Goal: Information Seeking & Learning: Learn about a topic

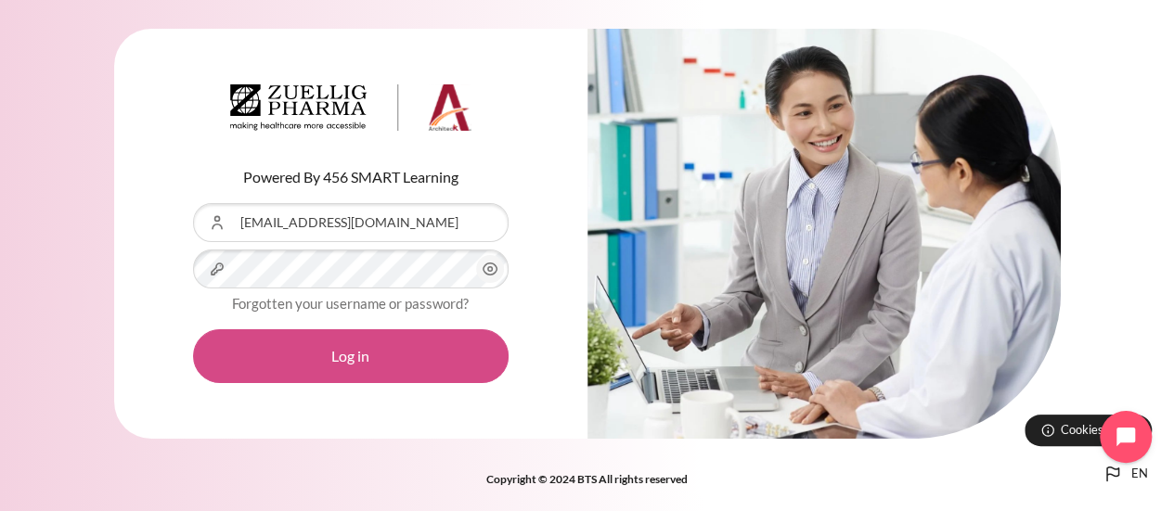
click at [232, 360] on button "Log in" at bounding box center [350, 356] width 315 height 54
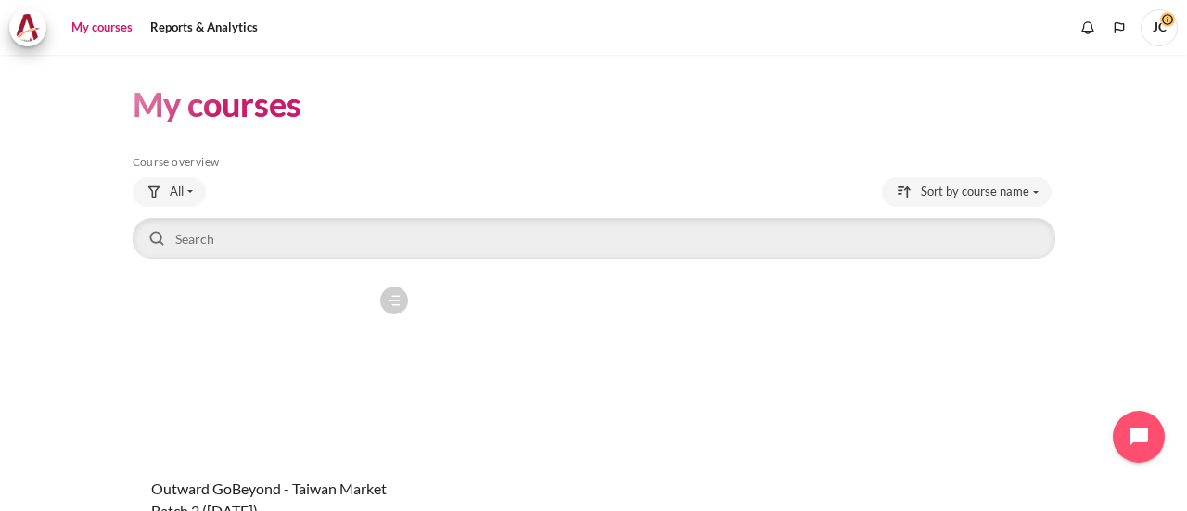
click at [307, 357] on figure "Content" at bounding box center [276, 370] width 286 height 186
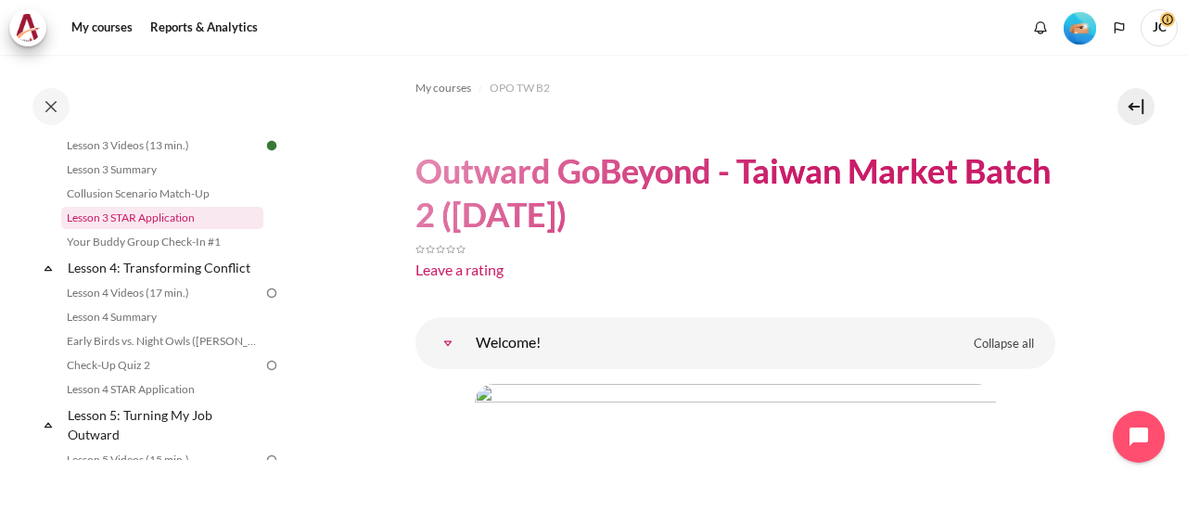
scroll to position [557, 0]
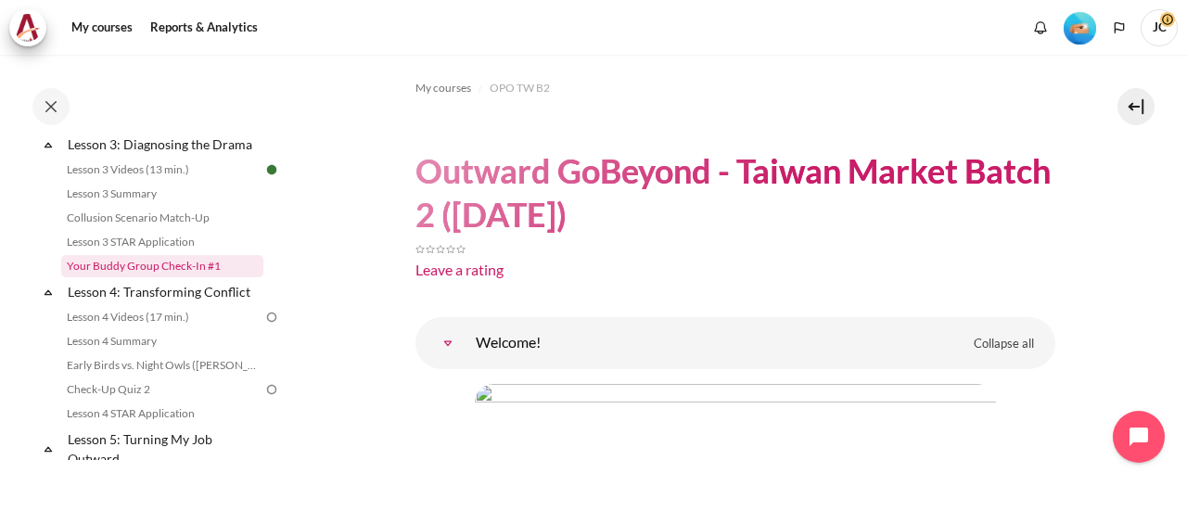
click at [115, 277] on link "Your Buddy Group Check-In #1" at bounding box center [162, 266] width 202 height 22
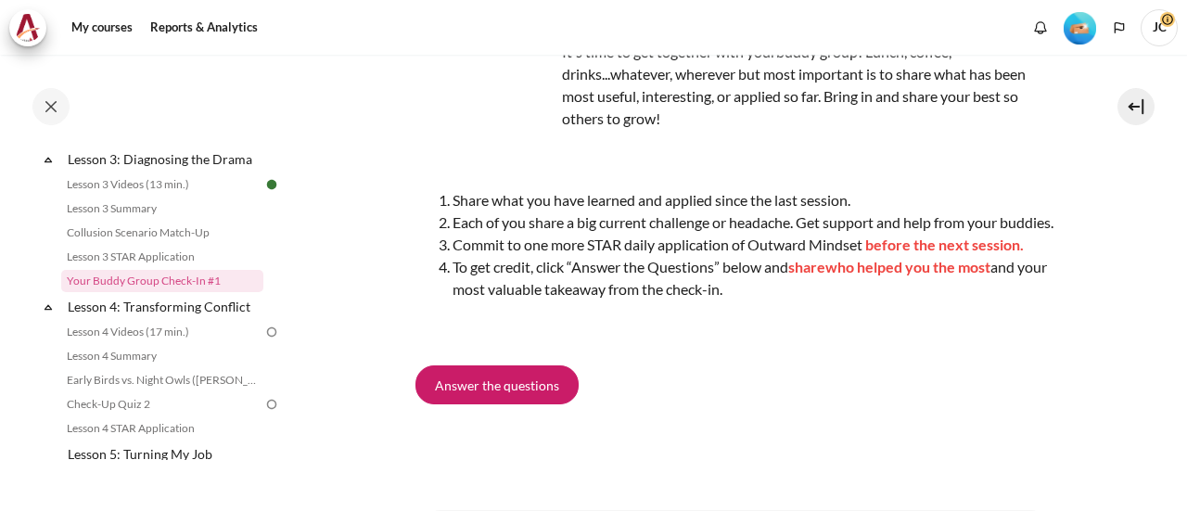
scroll to position [278, 0]
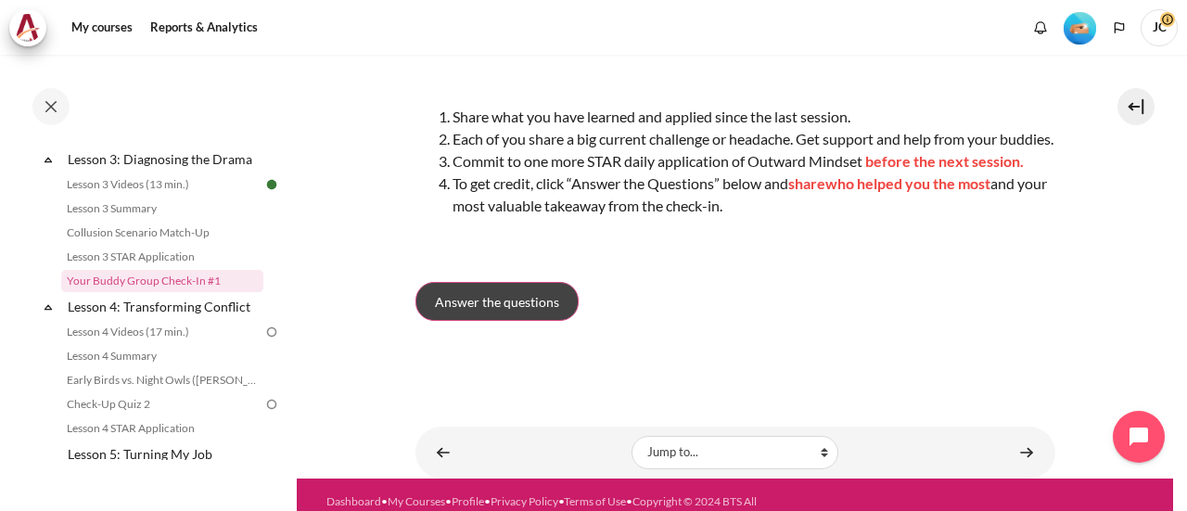
click at [546, 312] on span "Answer the questions" at bounding box center [497, 301] width 124 height 19
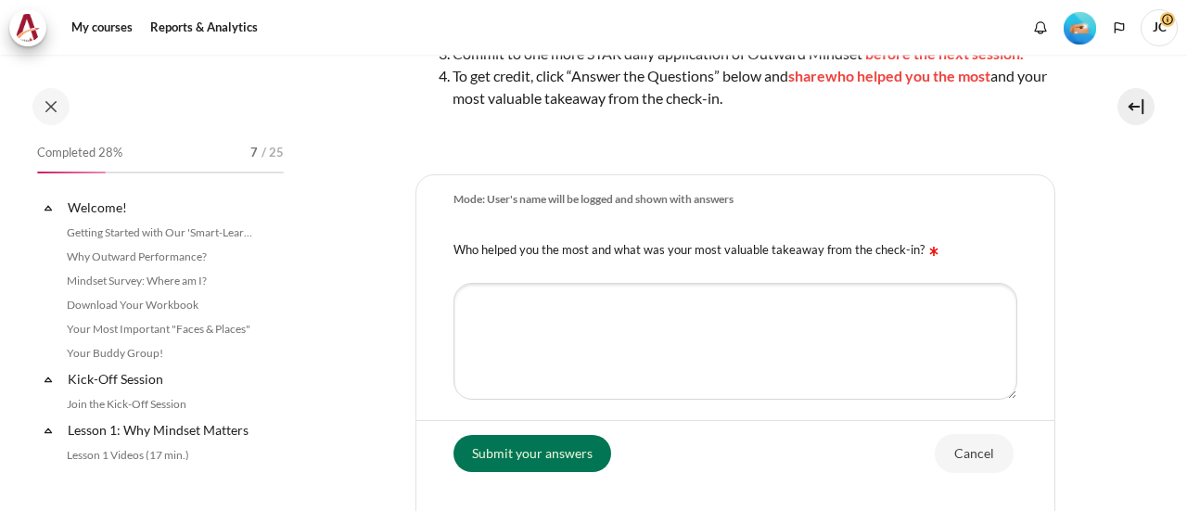
scroll to position [542, 0]
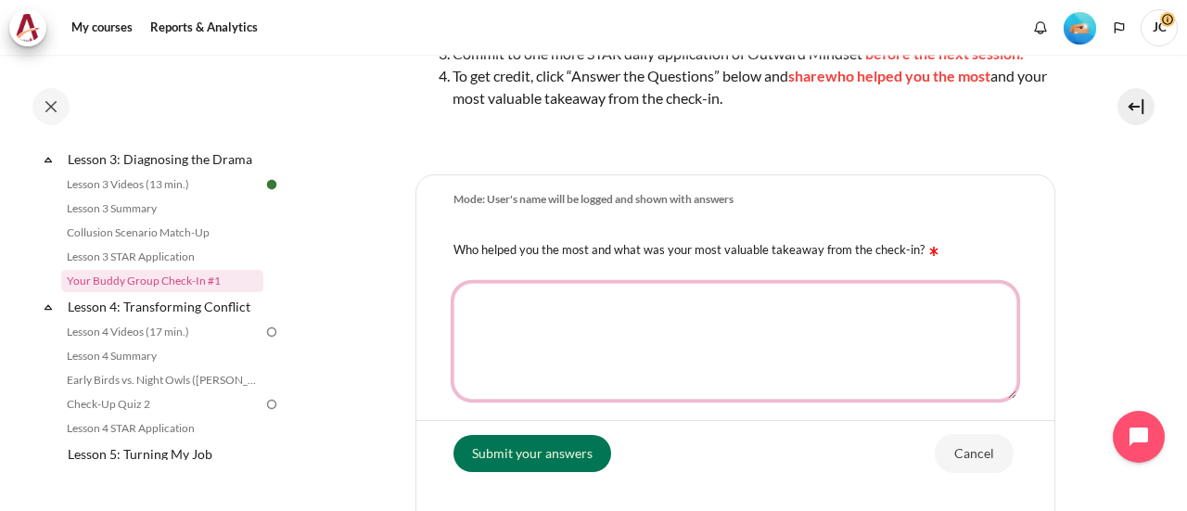
click at [654, 344] on textarea "Who helped you the most and what was your most valuable takeaway from the check…" at bounding box center [736, 341] width 564 height 117
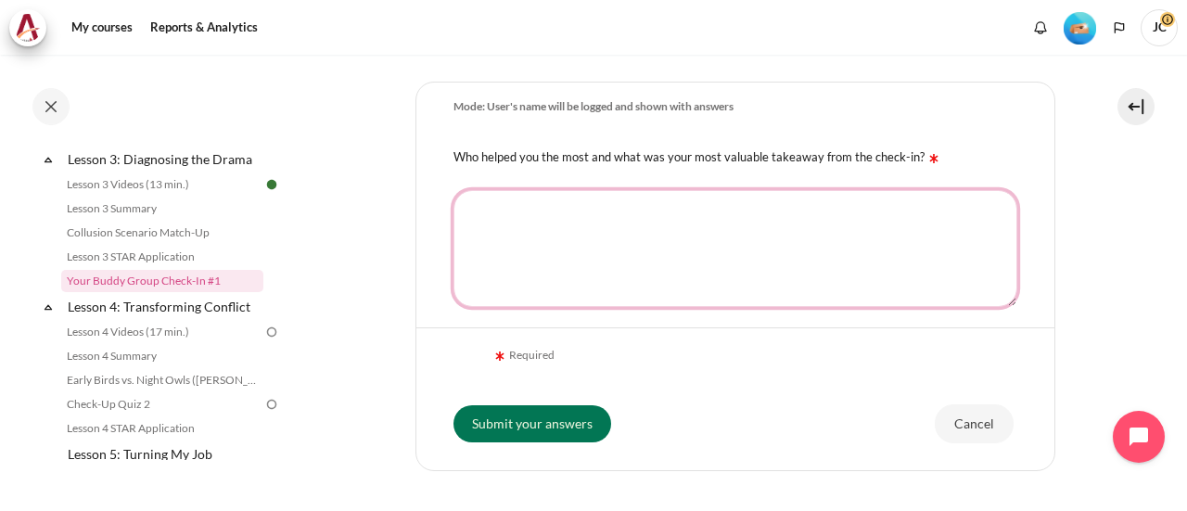
scroll to position [557, 0]
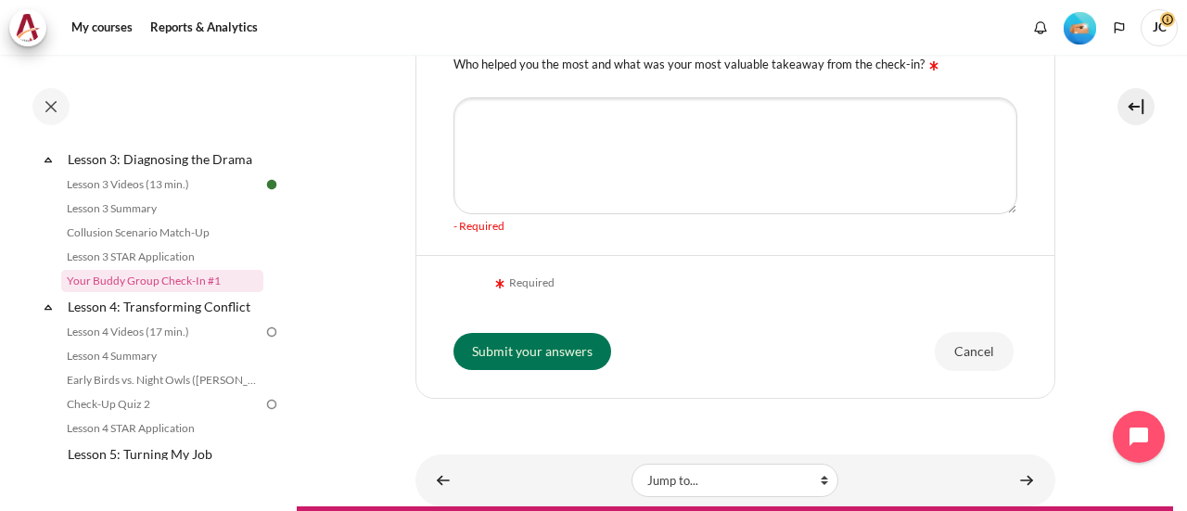
click at [619, 287] on div "Required" at bounding box center [736, 283] width 564 height 41
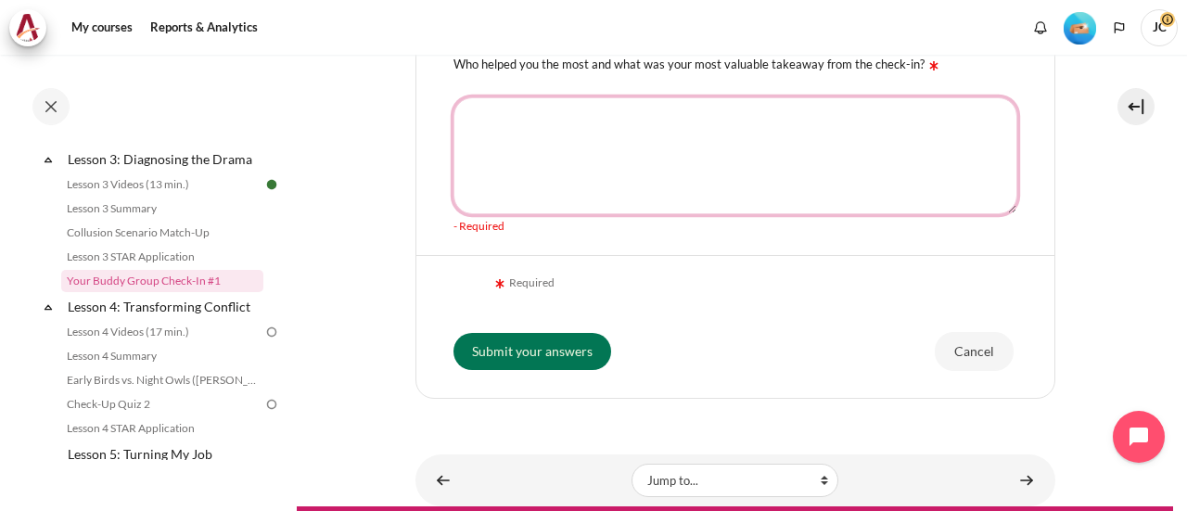
click at [586, 204] on textarea "Who helped you the most and what was your most valuable takeaway from the check…" at bounding box center [736, 155] width 564 height 117
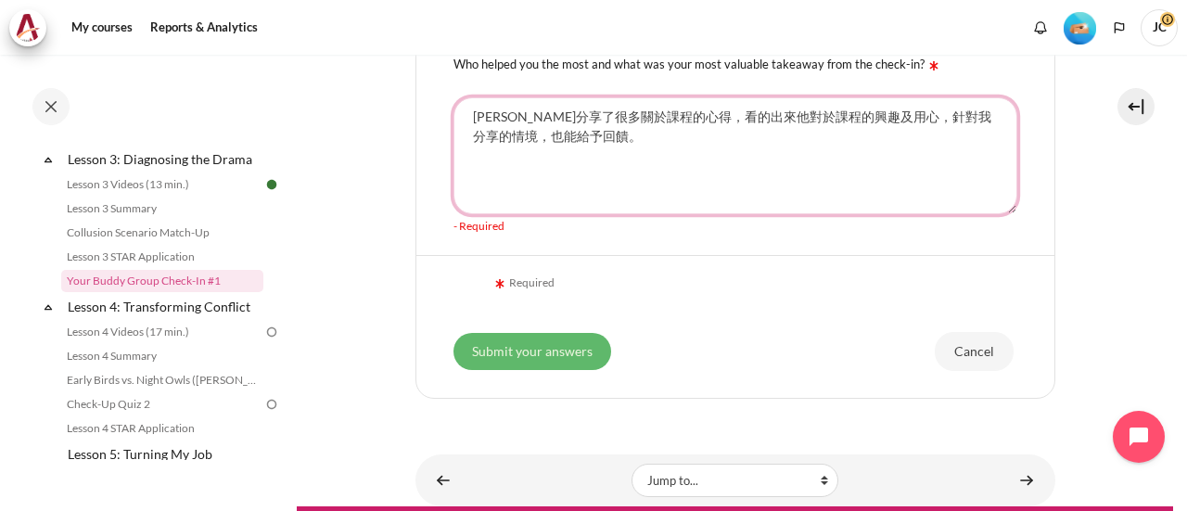
type textarea "Carlos分享了很多關於課程的心得，看的出來他對於課程的興趣及用心，針對我分享的情境，也能給予回饋。"
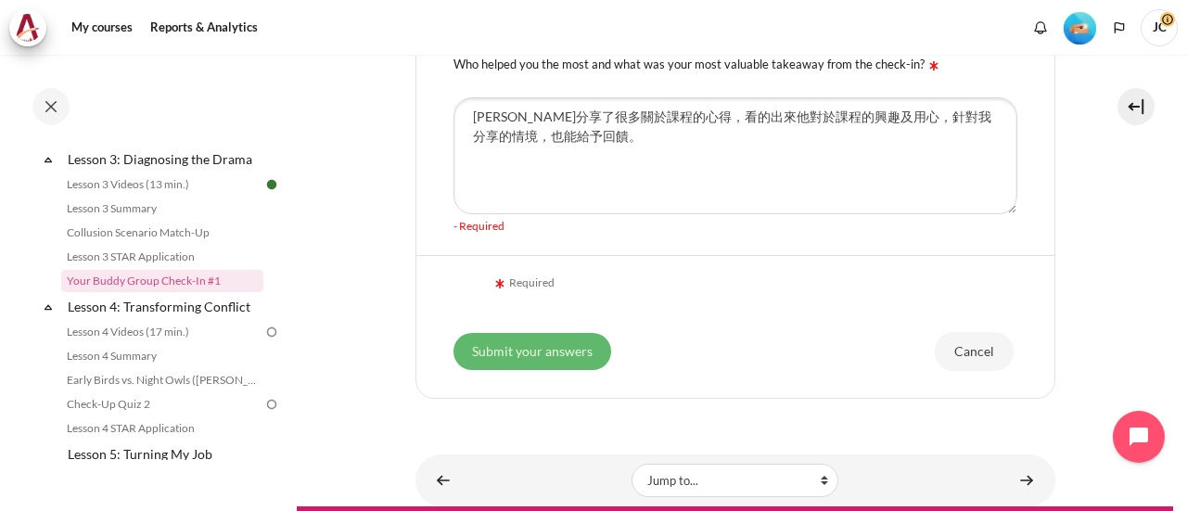
click at [570, 365] on input "Submit your answers" at bounding box center [533, 351] width 158 height 37
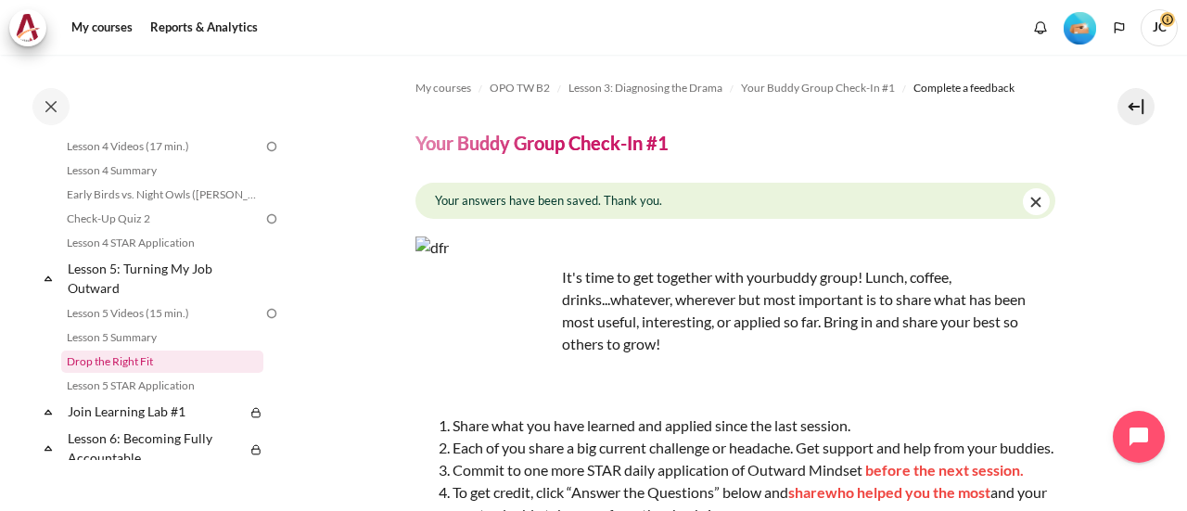
scroll to position [635, 0]
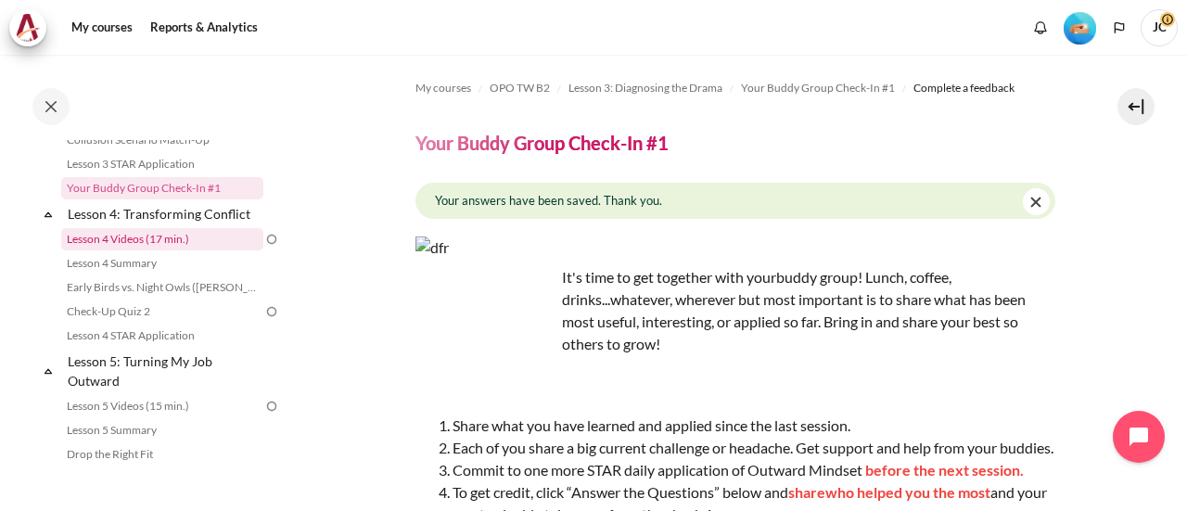
click at [194, 250] on link "Lesson 4 Videos (17 min.)" at bounding box center [162, 239] width 202 height 22
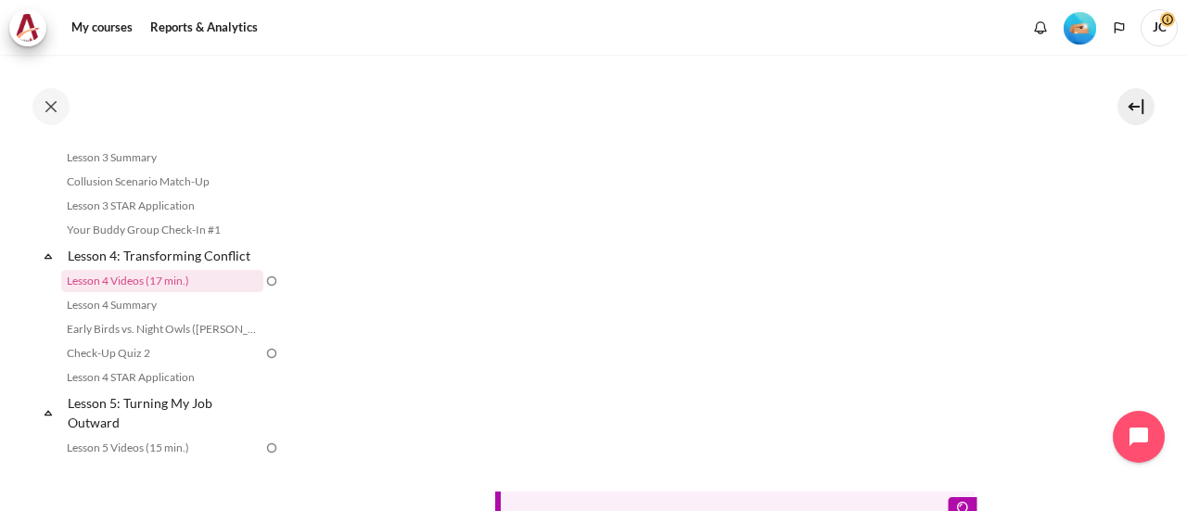
scroll to position [557, 0]
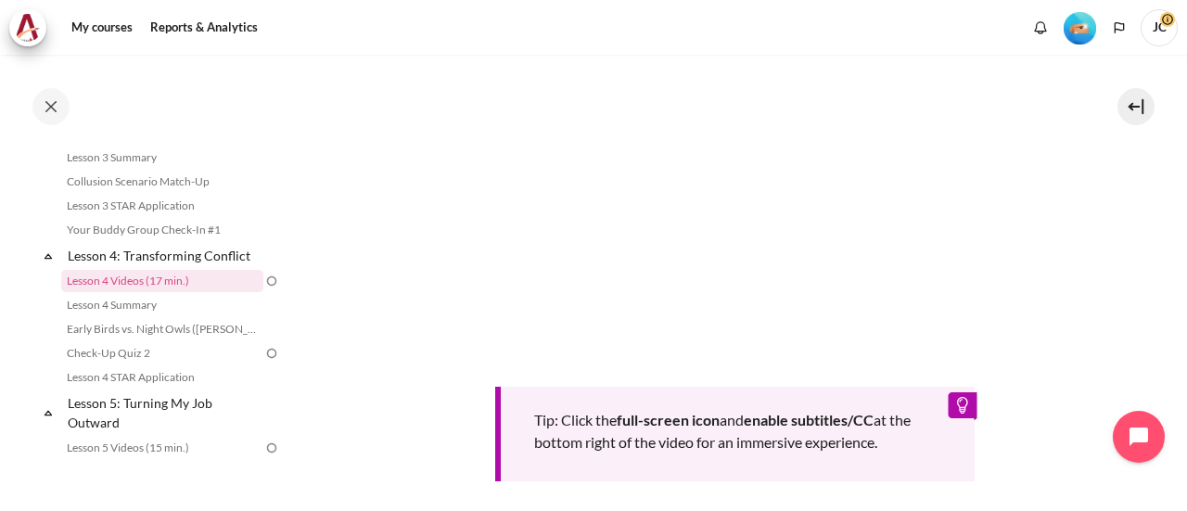
click at [453, 410] on div "Tip: Click the full-screen icon and enable subtitles/CC at the bottom right of …" at bounding box center [736, 231] width 640 height 499
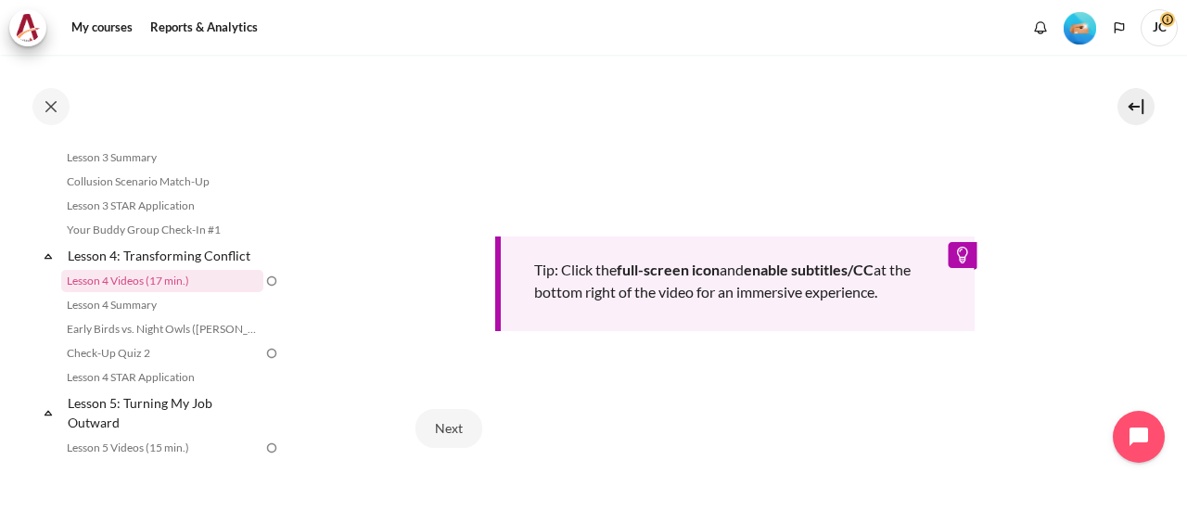
scroll to position [742, 0]
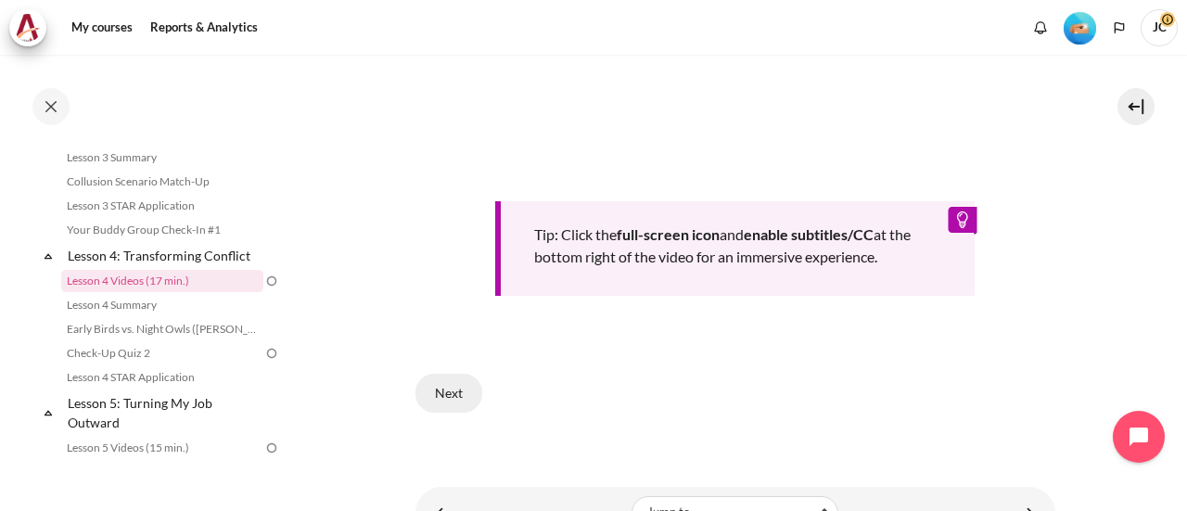
click at [466, 394] on button "Next" at bounding box center [449, 393] width 67 height 39
